Goal: Browse casually

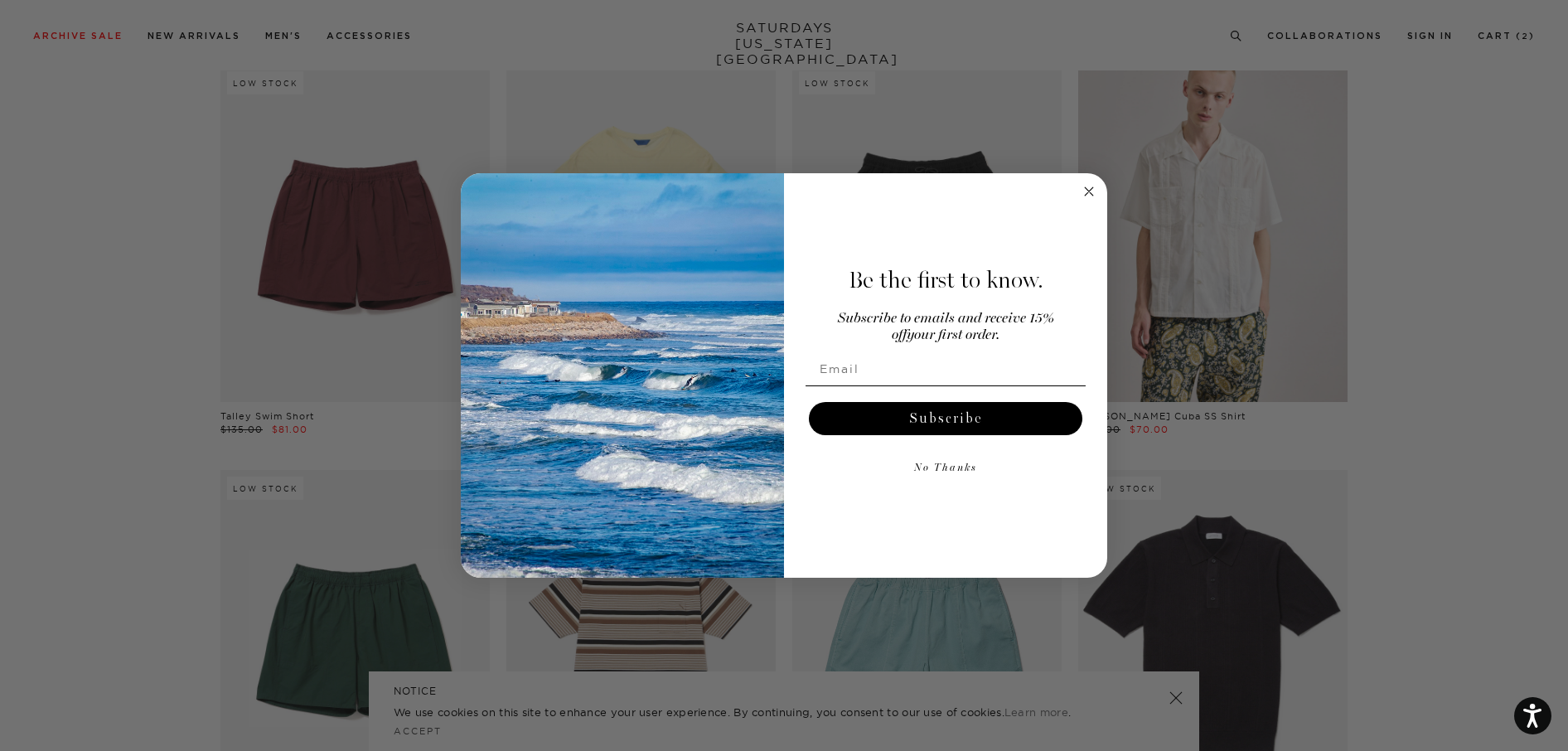
scroll to position [2425, 0]
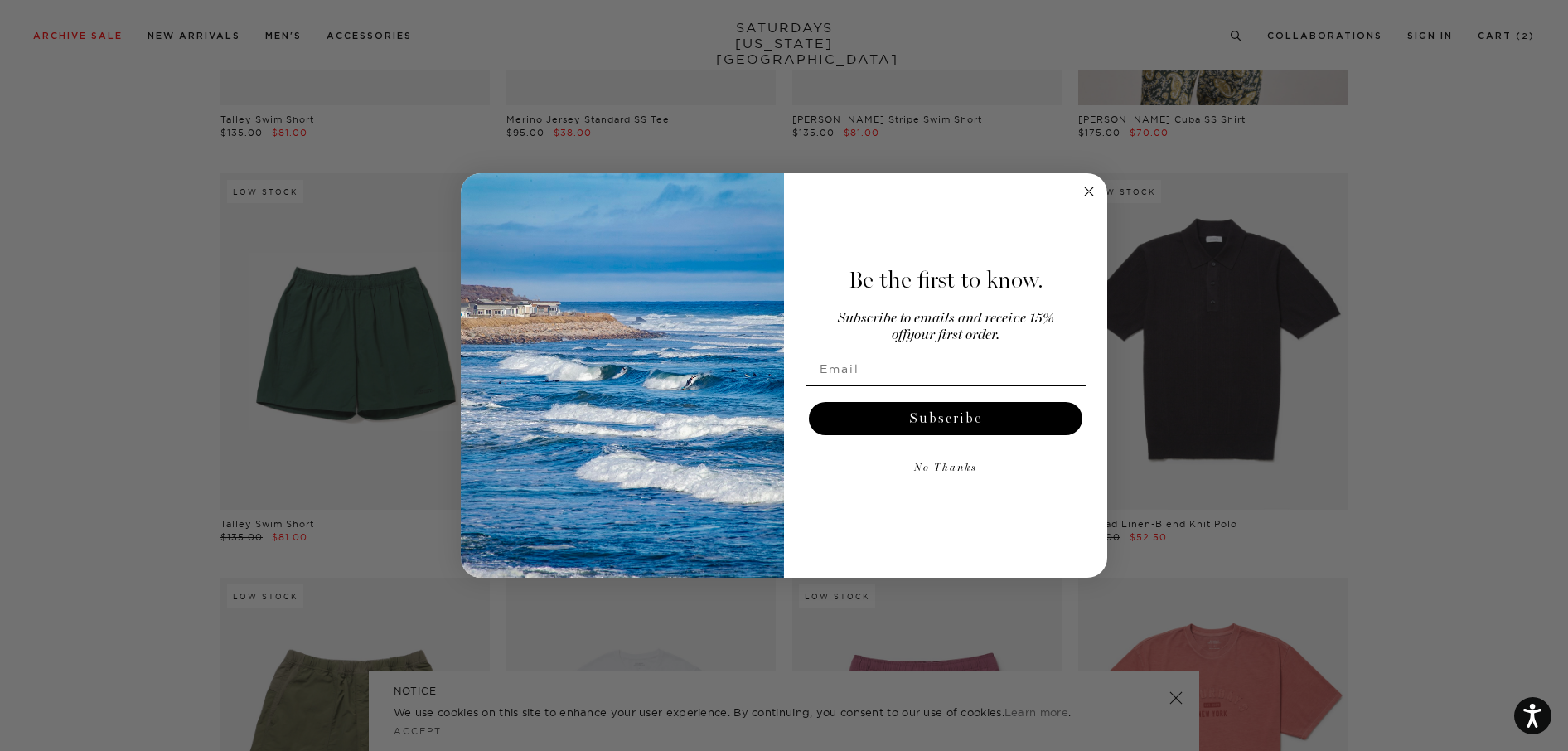
click at [1083, 195] on circle "Close dialog" at bounding box center [1090, 192] width 19 height 19
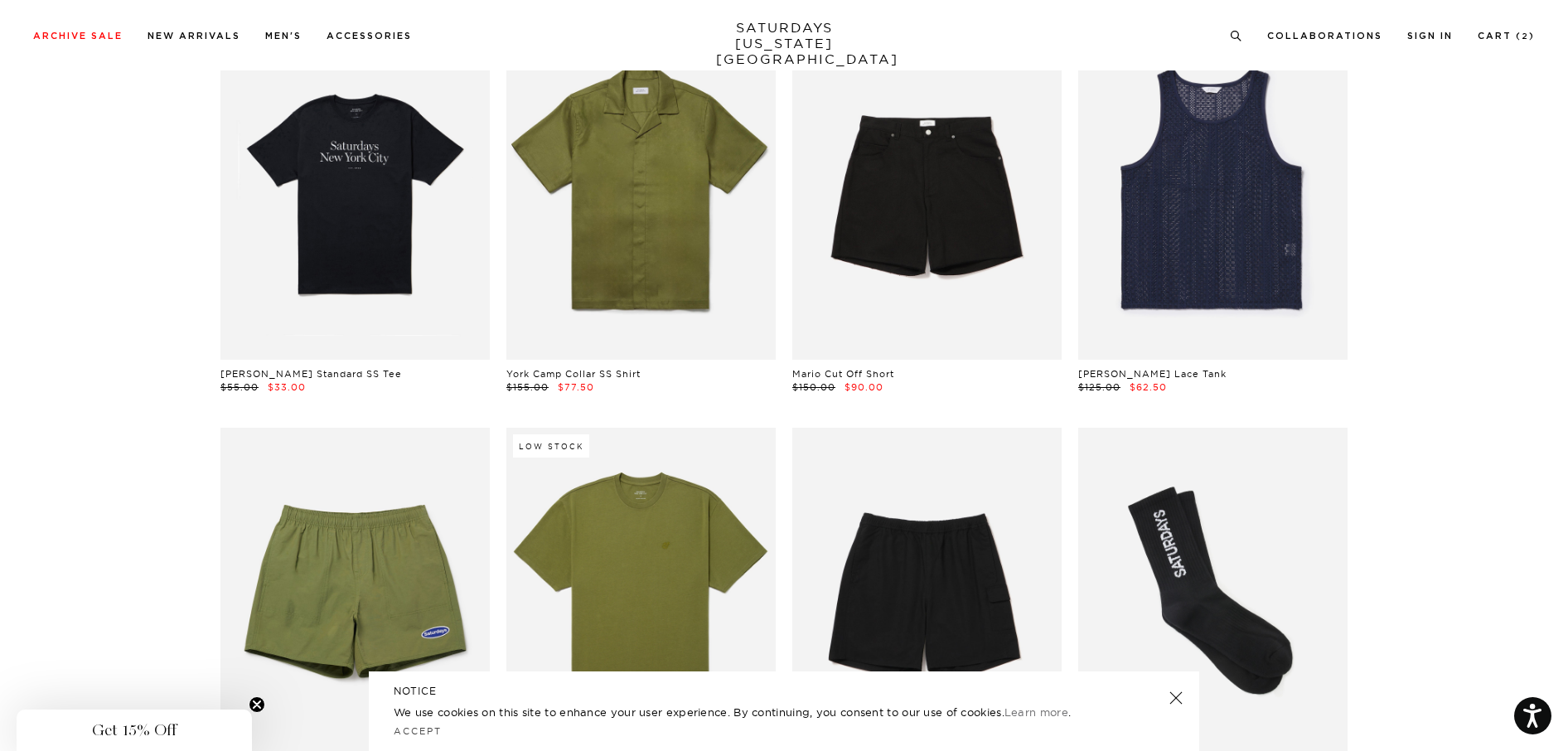
scroll to position [7657, 0]
